Goal: Find specific fact: Find specific fact

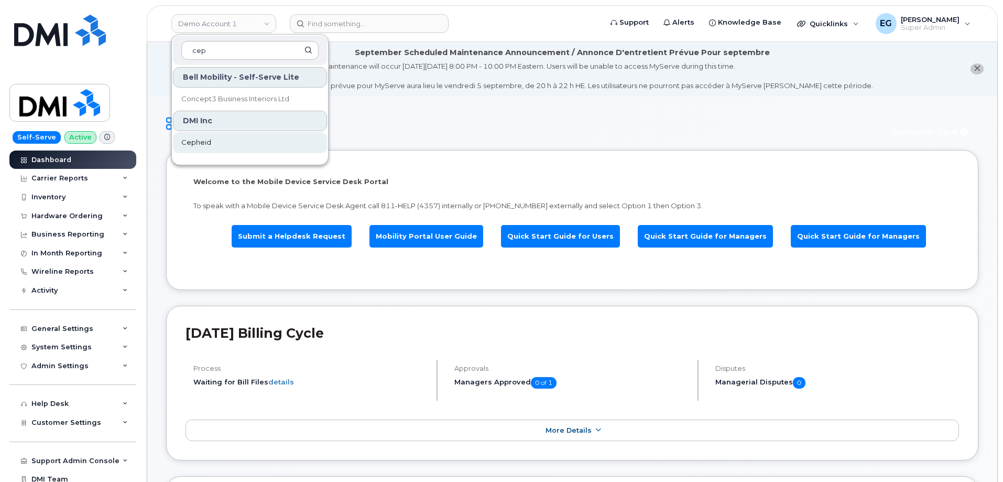
type input "cep"
click at [204, 139] on span "Cepheid" at bounding box center [196, 142] width 30 height 10
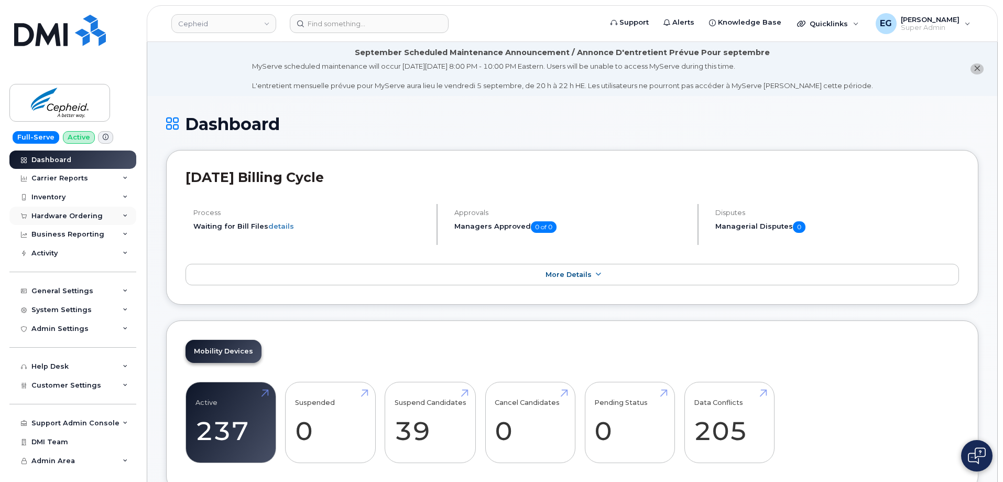
click at [57, 218] on div "Hardware Ordering" at bounding box center [66, 216] width 71 height 8
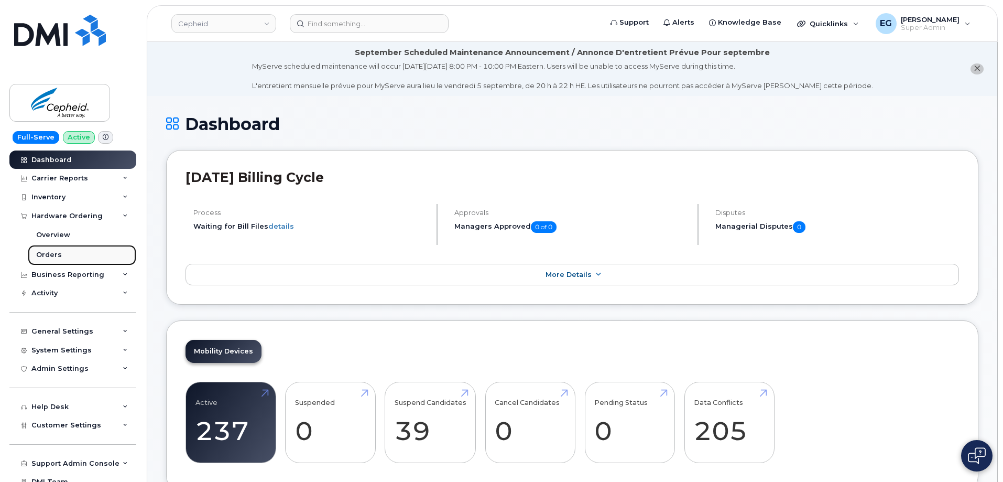
click at [56, 256] on div "Orders" at bounding box center [49, 254] width 26 height 9
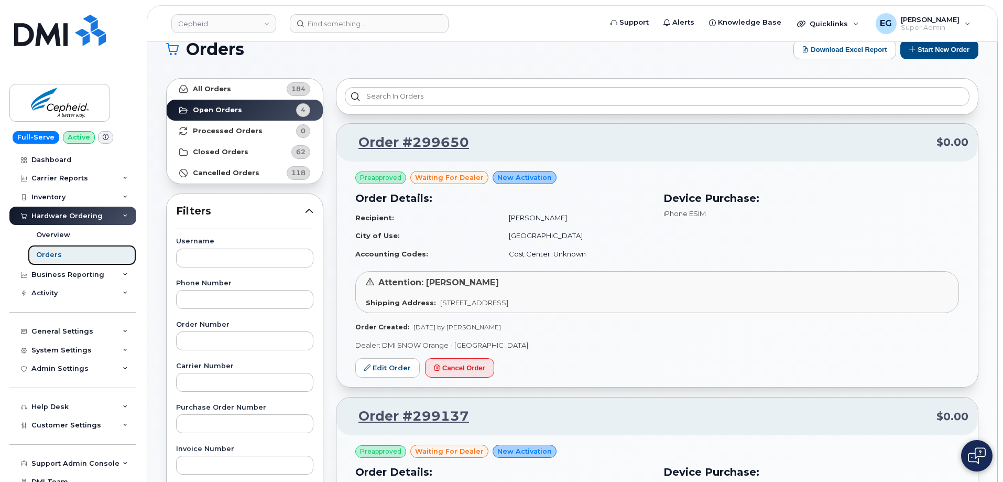
scroll to position [52, 0]
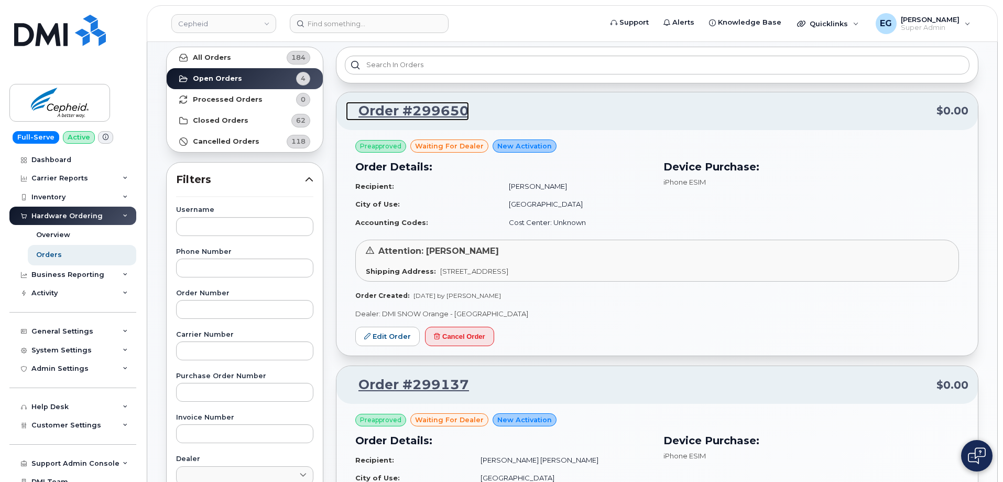
click at [403, 107] on link "Order #299650" at bounding box center [407, 111] width 123 height 19
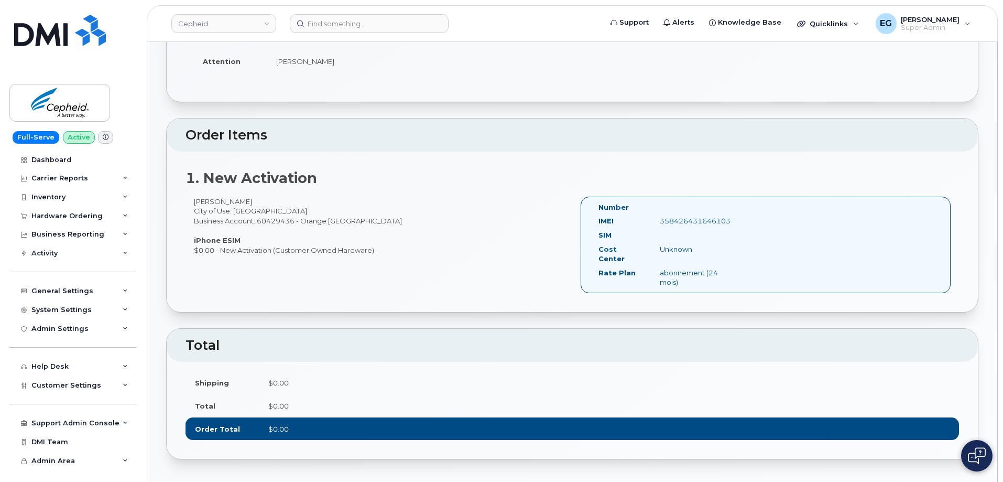
scroll to position [262, 0]
drag, startPoint x: 243, startPoint y: 203, endPoint x: 191, endPoint y: 203, distance: 52.4
click at [191, 203] on div "[PERSON_NAME] City of Use: [GEOGRAPHIC_DATA] Business Account: 60429436 - [GEOG…" at bounding box center [378, 226] width 387 height 58
copy div "[PERSON_NAME]"
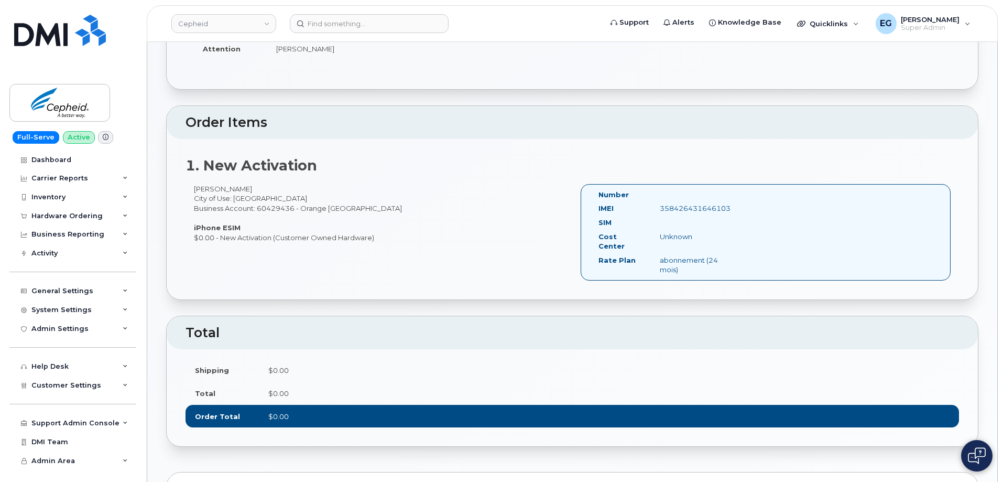
scroll to position [314, 0]
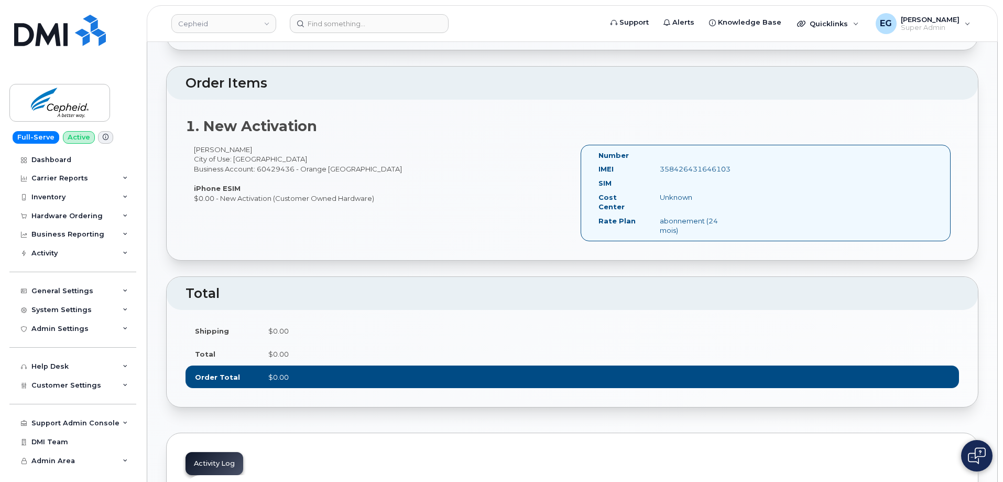
click at [689, 170] on div "358426431646103" at bounding box center [694, 169] width 85 height 10
click at [688, 170] on div "358426431646103" at bounding box center [694, 169] width 85 height 10
copy div "358426431646103"
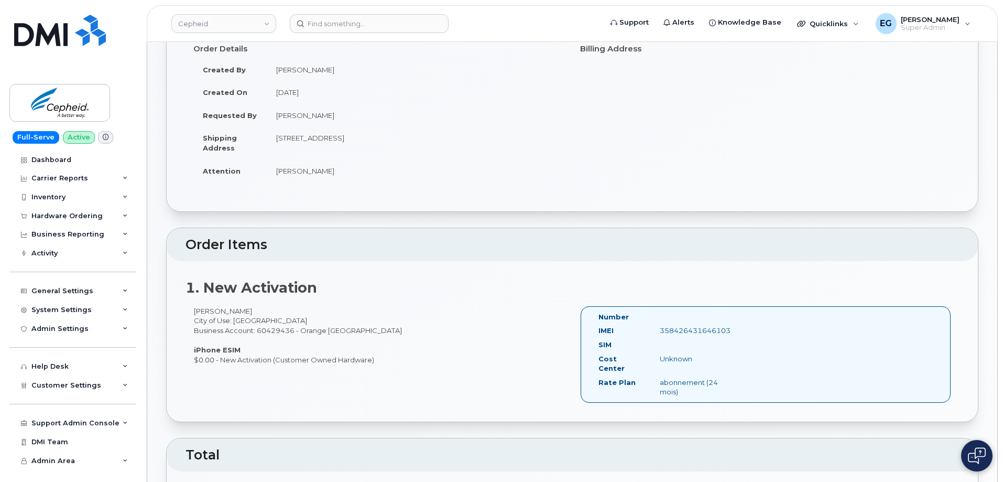
scroll to position [157, 0]
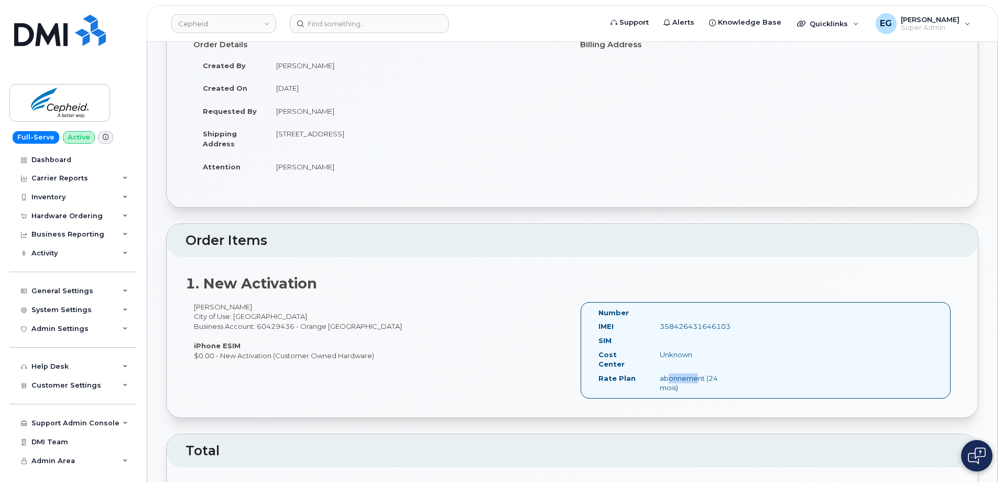
drag, startPoint x: 662, startPoint y: 369, endPoint x: 694, endPoint y: 373, distance: 31.7
click at [693, 373] on div "abonnement (24 mois)" at bounding box center [694, 382] width 85 height 19
click at [691, 377] on div "abonnement (24 mois)" at bounding box center [694, 382] width 85 height 19
drag, startPoint x: 659, startPoint y: 367, endPoint x: 694, endPoint y: 378, distance: 36.6
click at [694, 378] on div "abonnement (24 mois)" at bounding box center [694, 382] width 85 height 19
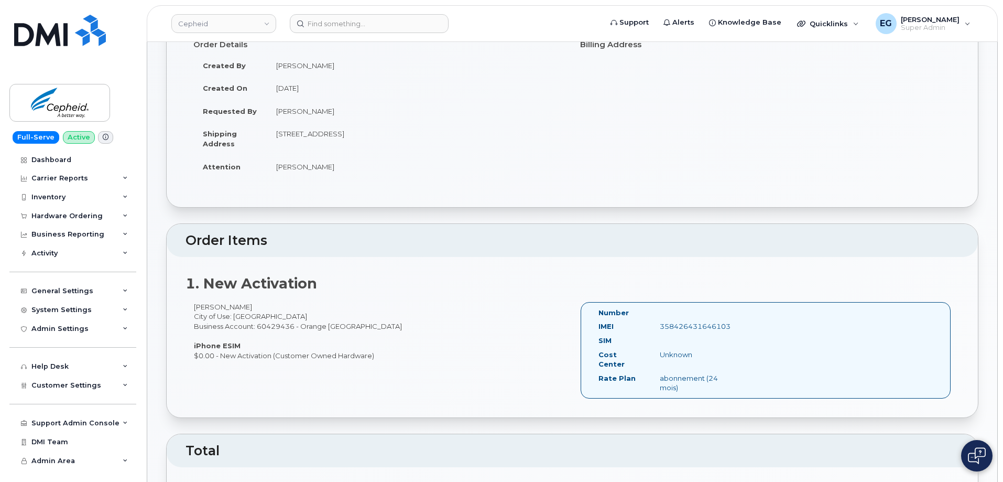
copy div "abonnement (24 mois)"
drag, startPoint x: 276, startPoint y: 133, endPoint x: 445, endPoint y: 135, distance: 169.8
click at [445, 135] on td "[STREET_ADDRESS]" at bounding box center [416, 138] width 298 height 32
copy td "[STREET_ADDRESS]"
